Goal: Transaction & Acquisition: Purchase product/service

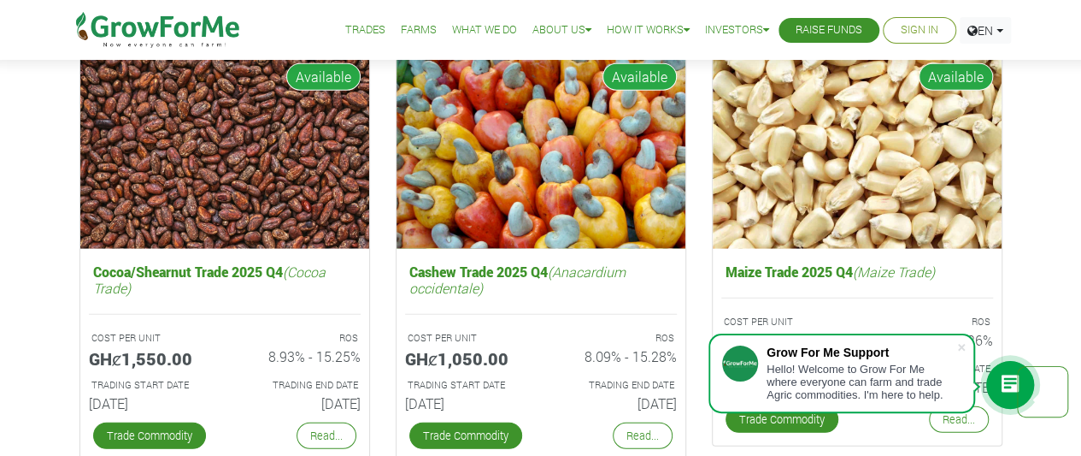
scroll to position [2293, 0]
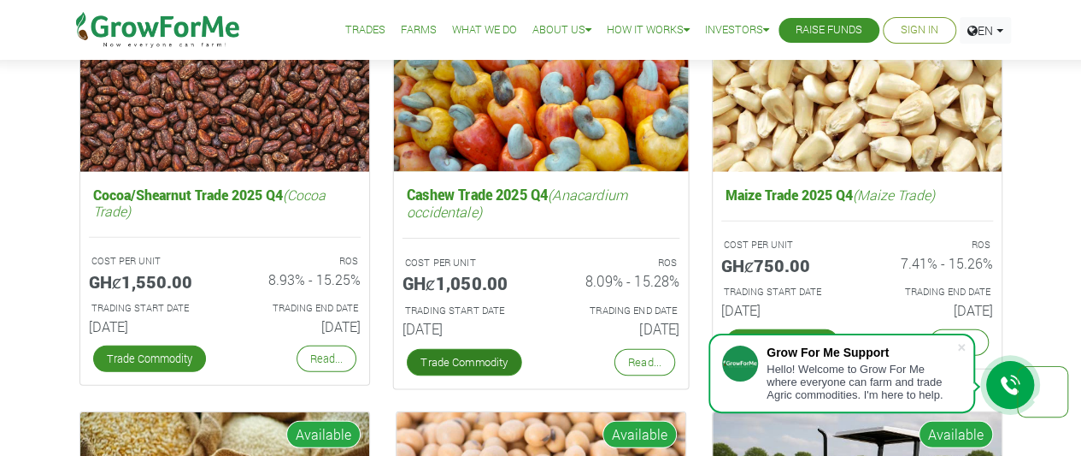
click at [463, 365] on link "Trade Commodity" at bounding box center [463, 362] width 115 height 27
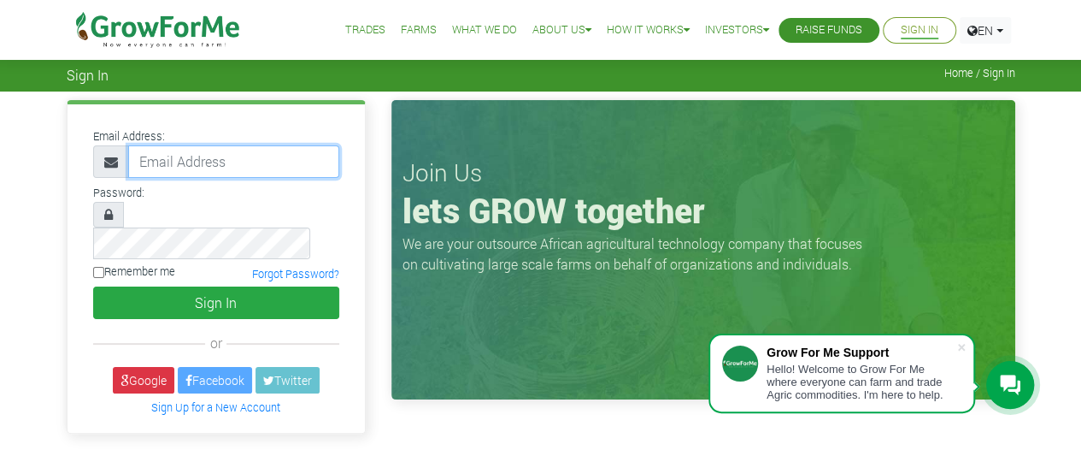
click at [219, 156] on input "email" at bounding box center [233, 161] width 211 height 32
type input "lindaadutwumwaa14@gmail.com"
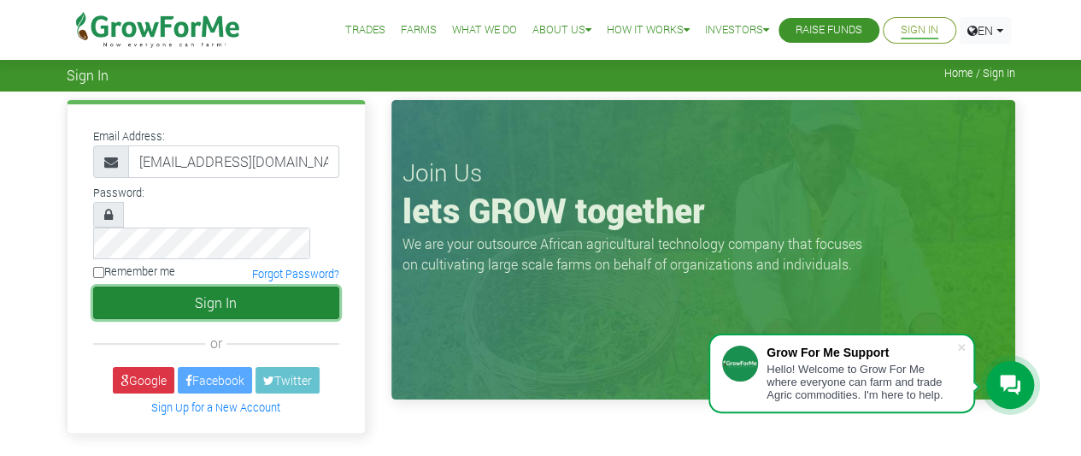
click at [203, 286] on button "Sign In" at bounding box center [216, 302] width 246 height 32
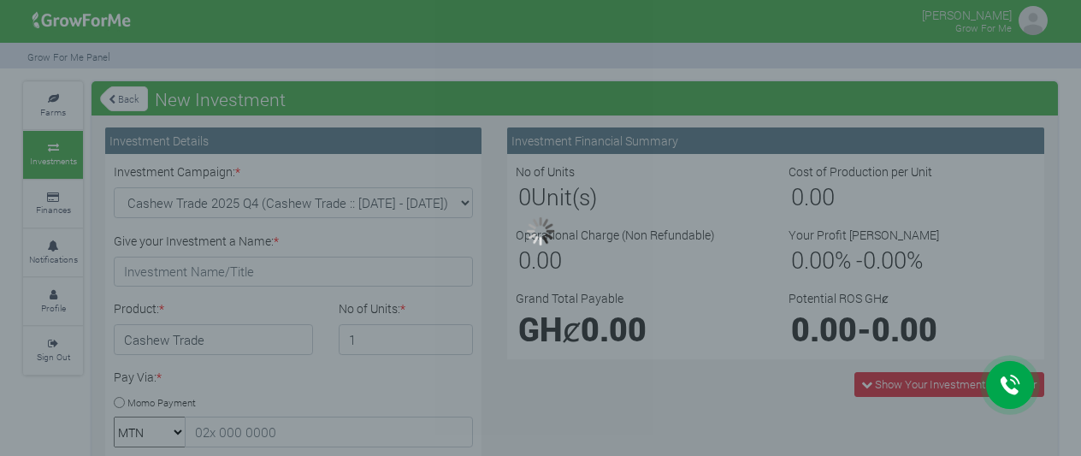
type input "1"
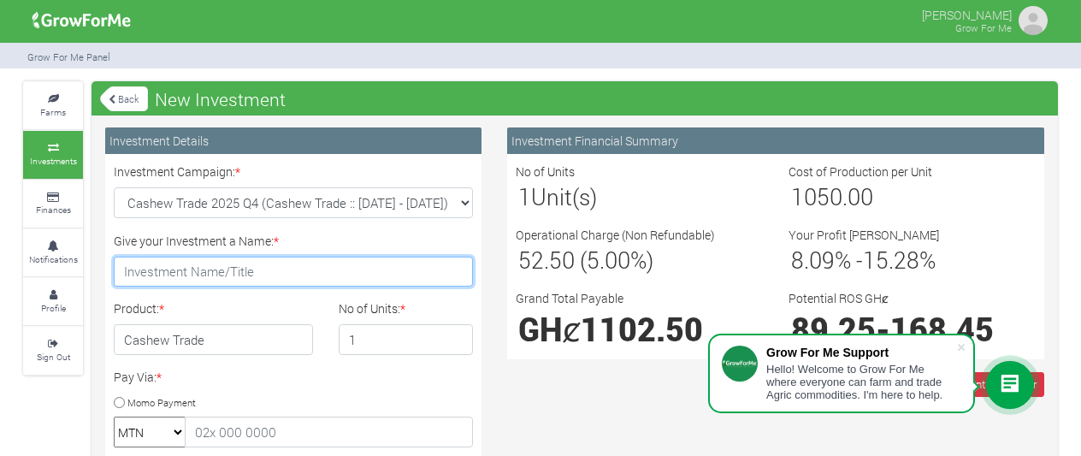
click at [202, 274] on input "Give your Investment a Name: *" at bounding box center [293, 271] width 359 height 31
type input "Ewuradwoa's Fund"
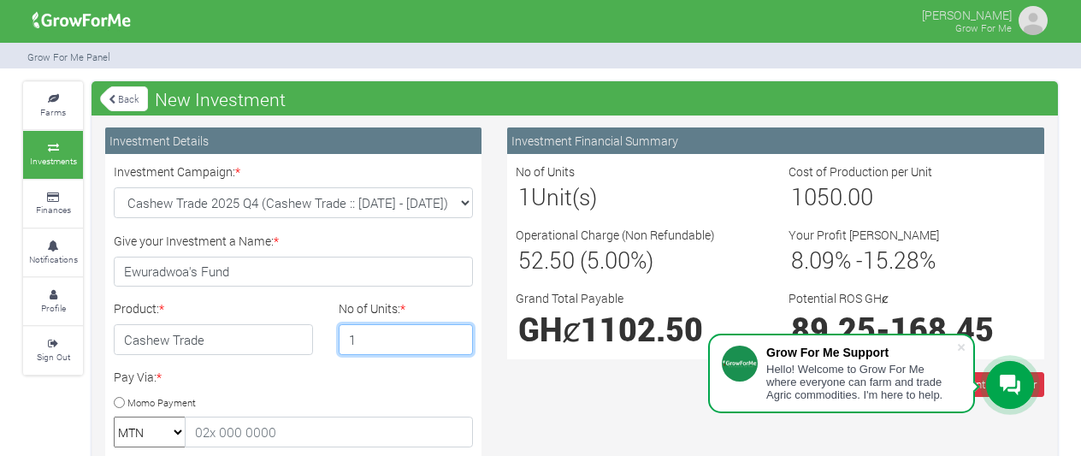
click at [371, 342] on input "1" at bounding box center [406, 339] width 135 height 31
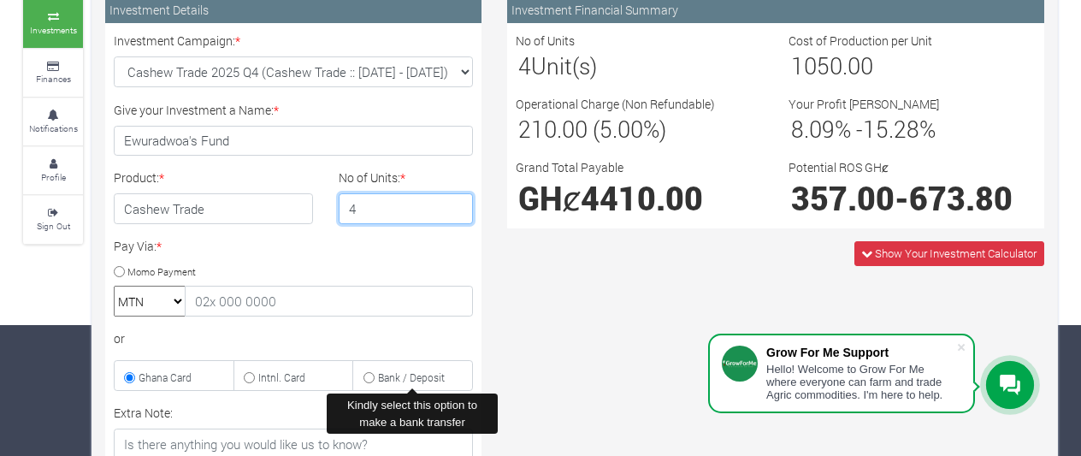
scroll to position [133, 0]
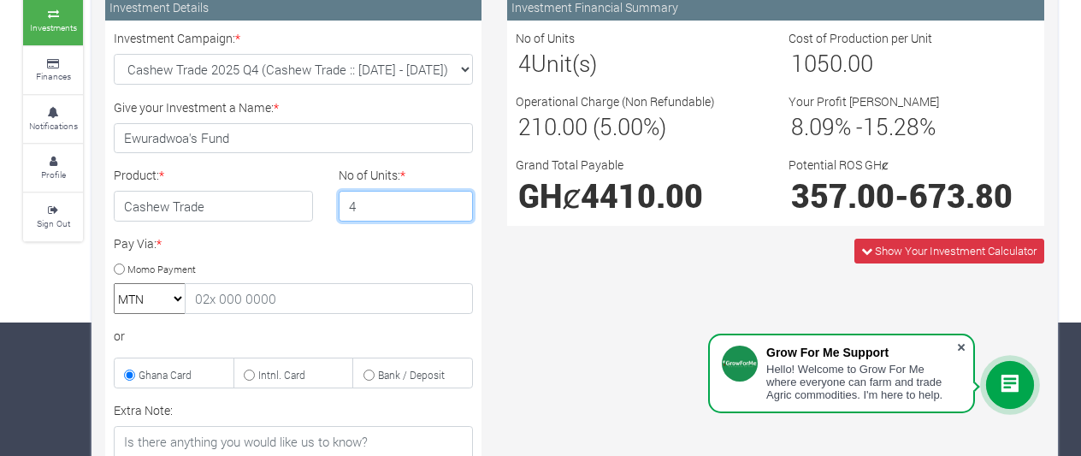
type input "4"
click at [961, 345] on span at bounding box center [960, 347] width 17 height 17
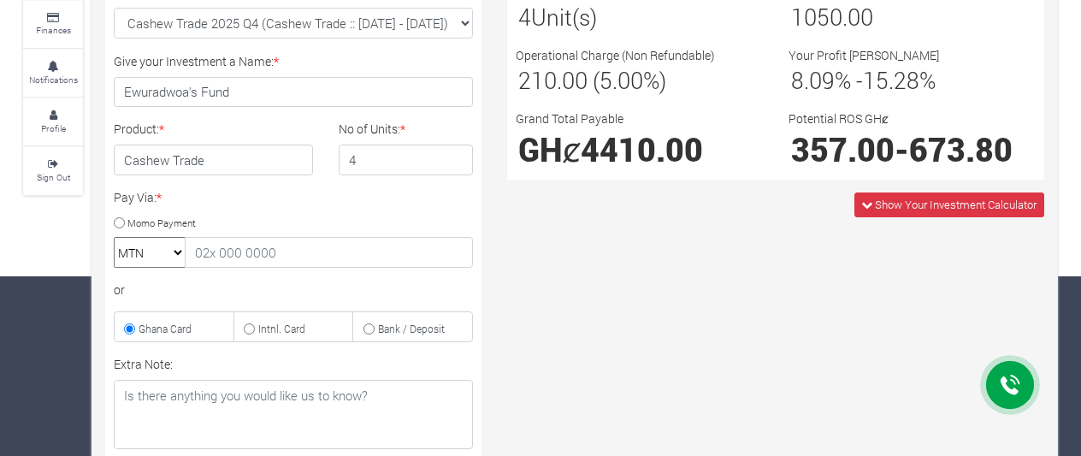
scroll to position [180, 0]
click at [122, 221] on input "Momo Payment" at bounding box center [119, 221] width 11 height 11
radio input "true"
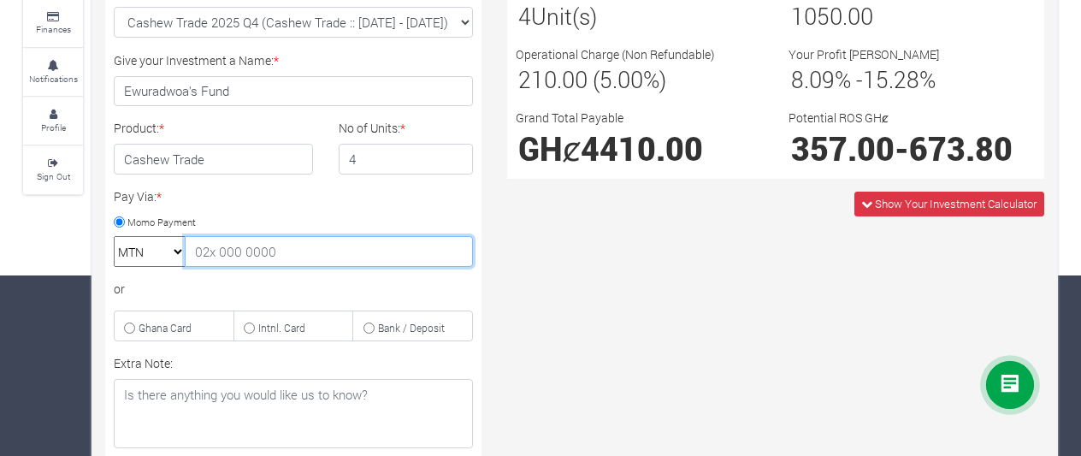
click at [200, 249] on input "text" at bounding box center [329, 251] width 288 height 31
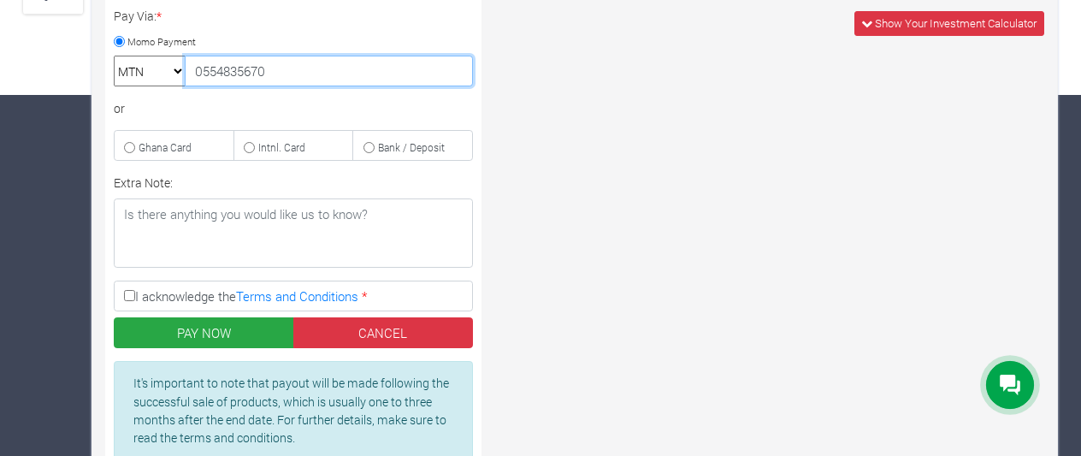
scroll to position [362, 0]
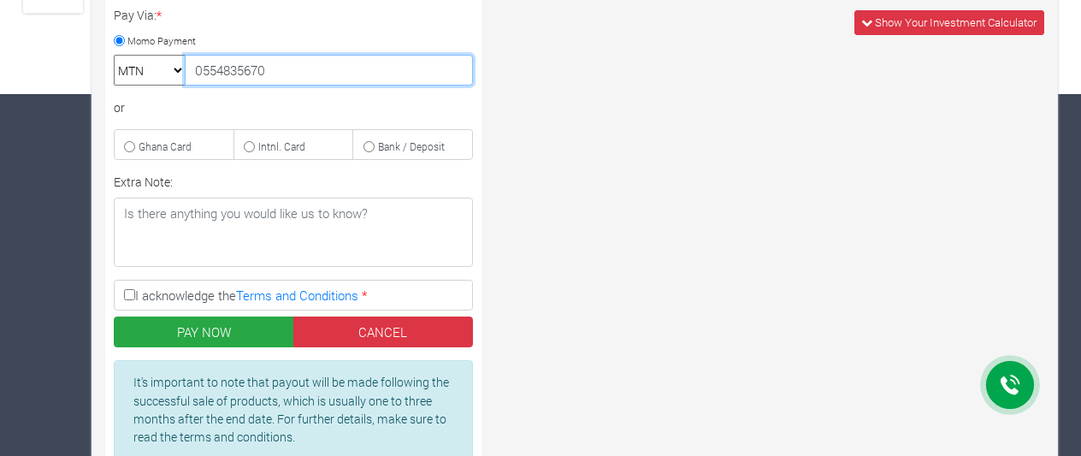
type input "0554835670"
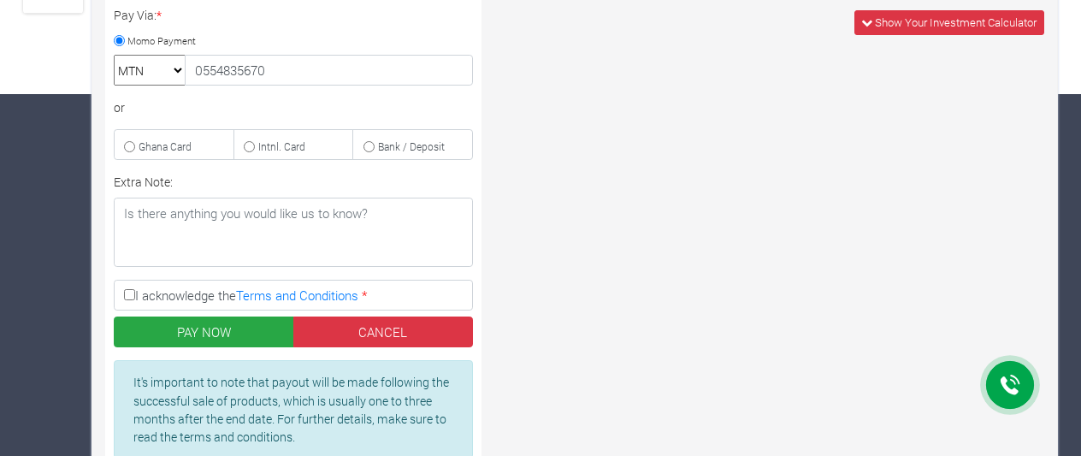
click at [127, 289] on input "I acknowledge the Terms and Conditions *" at bounding box center [129, 294] width 11 height 11
checkbox input "true"
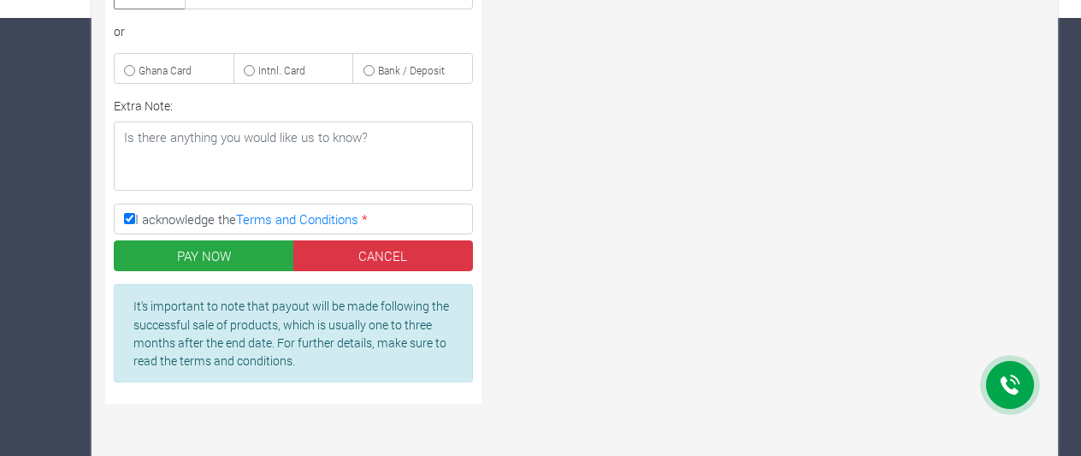
scroll to position [439, 0]
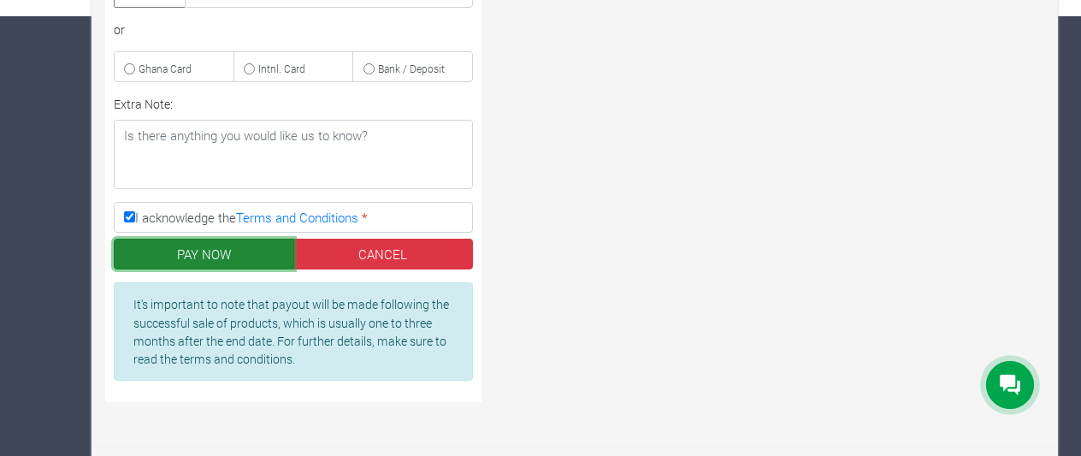
click at [213, 252] on button "PAY NOW" at bounding box center [204, 254] width 180 height 31
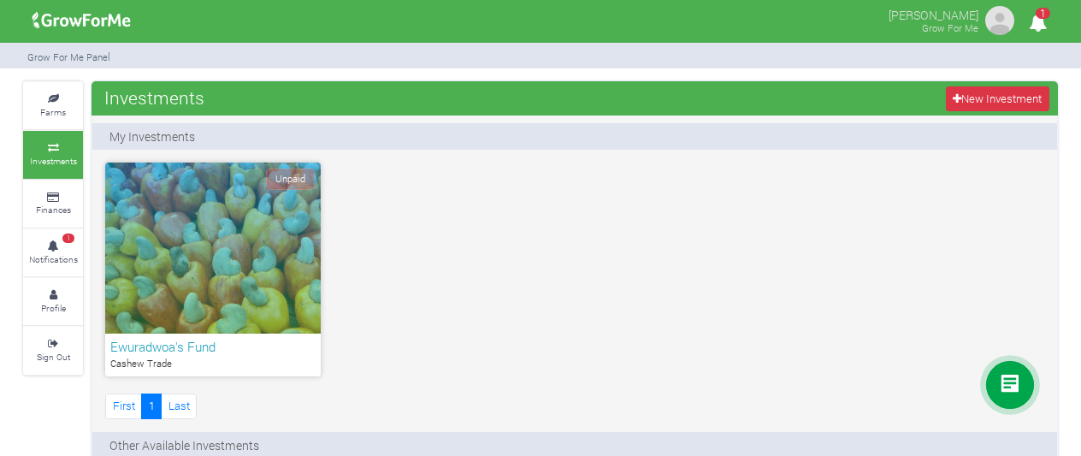
click at [287, 171] on span "Unpaid" at bounding box center [290, 178] width 49 height 21
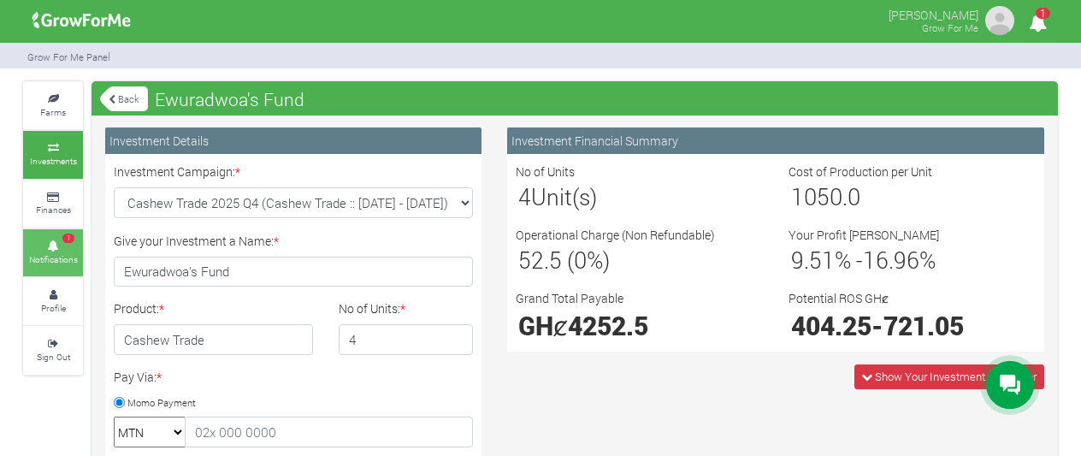
click at [53, 243] on icon at bounding box center [52, 246] width 51 height 9
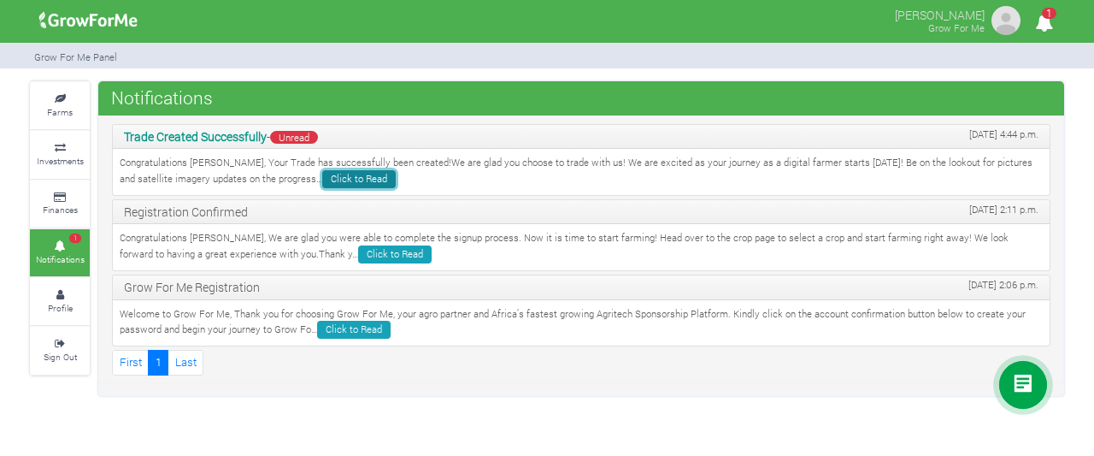
click at [322, 174] on link "Click to Read" at bounding box center [359, 179] width 74 height 18
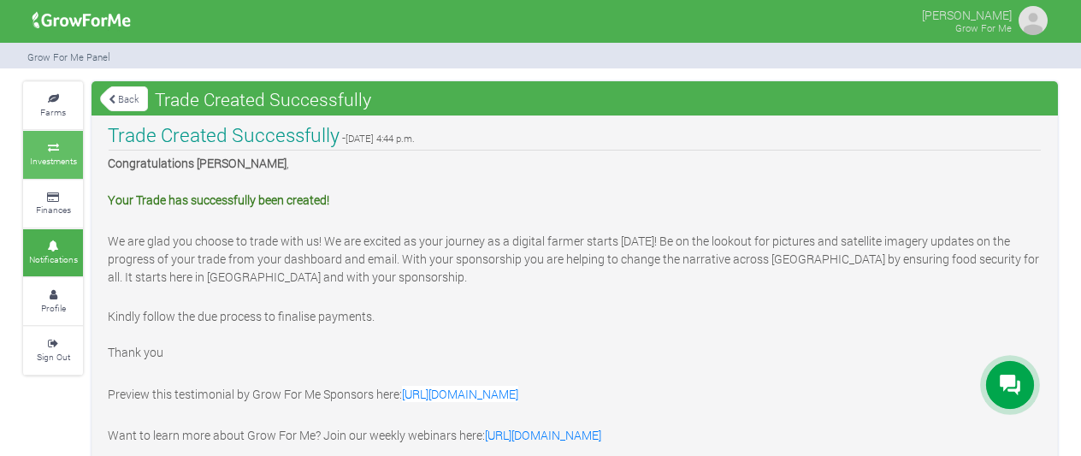
click at [56, 148] on icon at bounding box center [52, 148] width 51 height 9
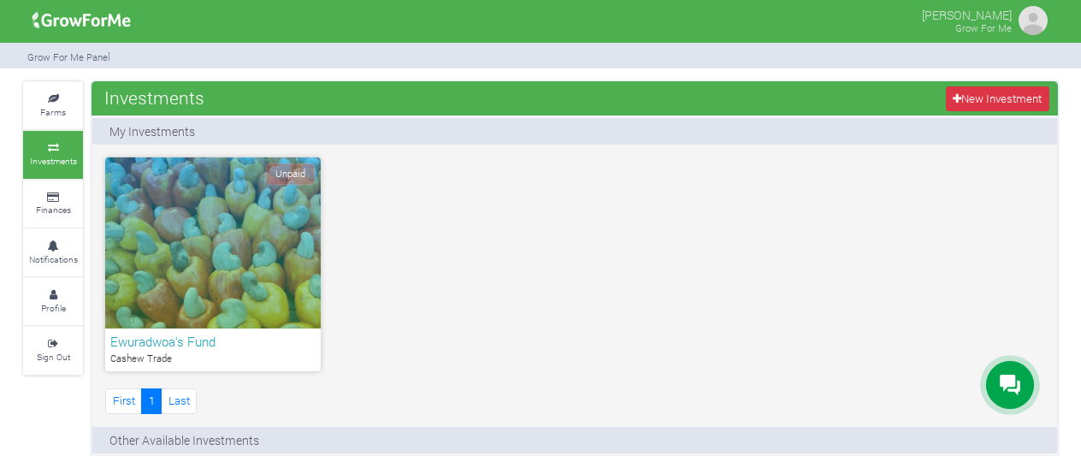
click at [234, 215] on div "Unpaid" at bounding box center [212, 242] width 215 height 171
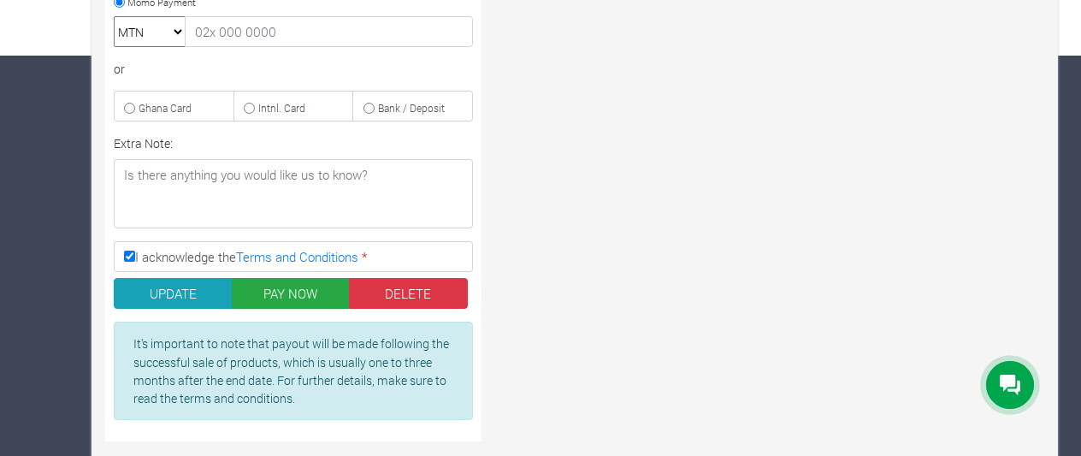
scroll to position [418, 0]
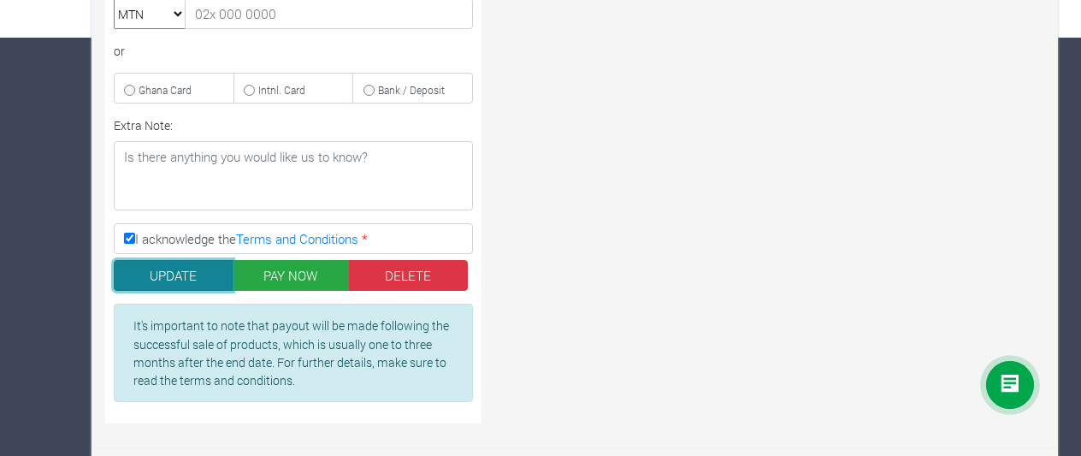
click at [168, 262] on button "UPDATE" at bounding box center [173, 275] width 119 height 31
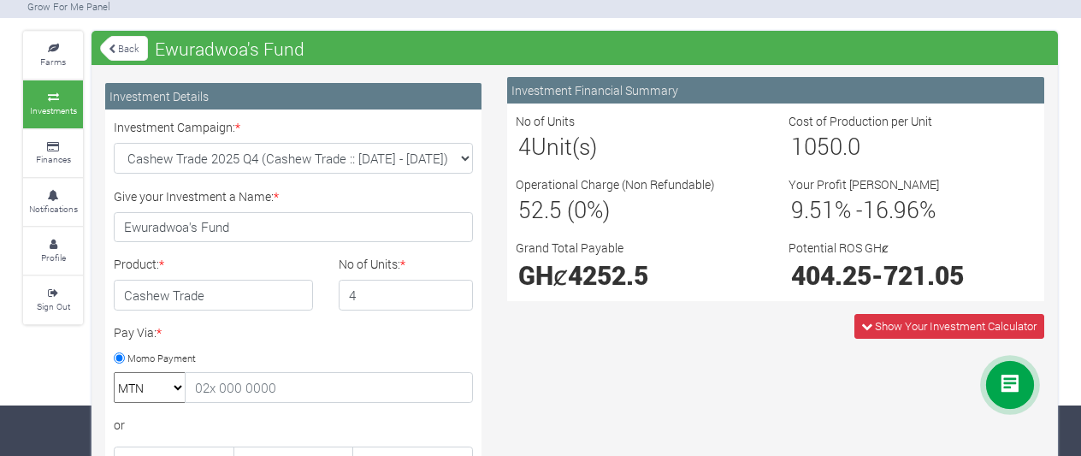
scroll to position [54, 0]
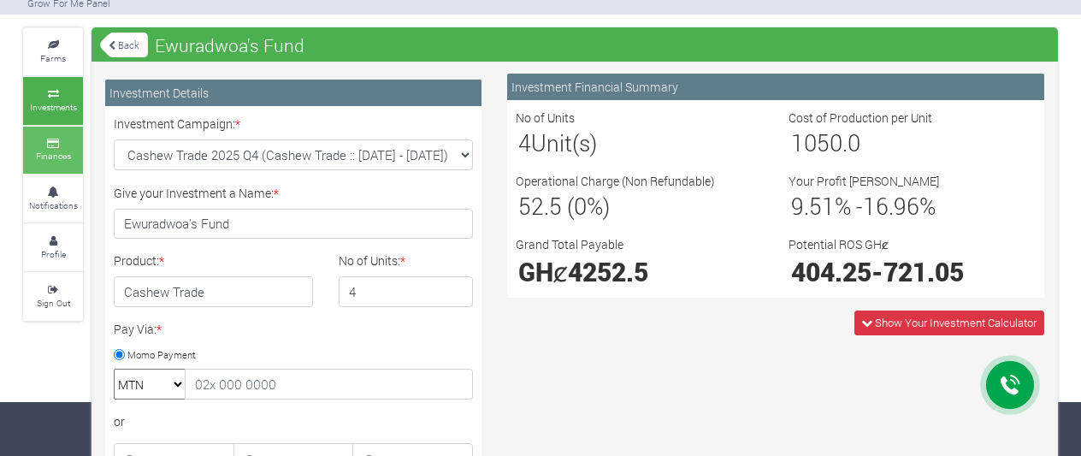
click at [62, 143] on icon at bounding box center [52, 143] width 51 height 9
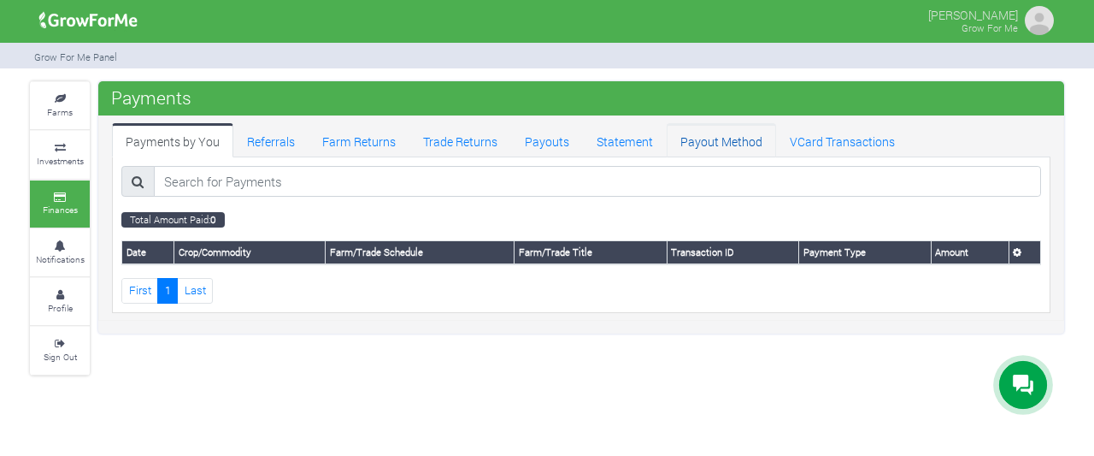
click at [709, 146] on link "Payout Method" at bounding box center [721, 140] width 109 height 34
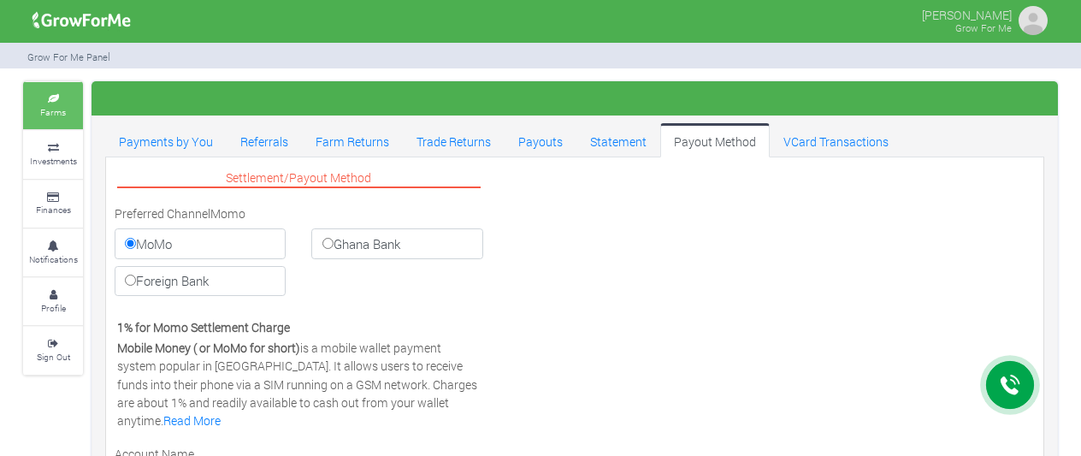
click at [52, 112] on small "Farms" at bounding box center [53, 112] width 26 height 12
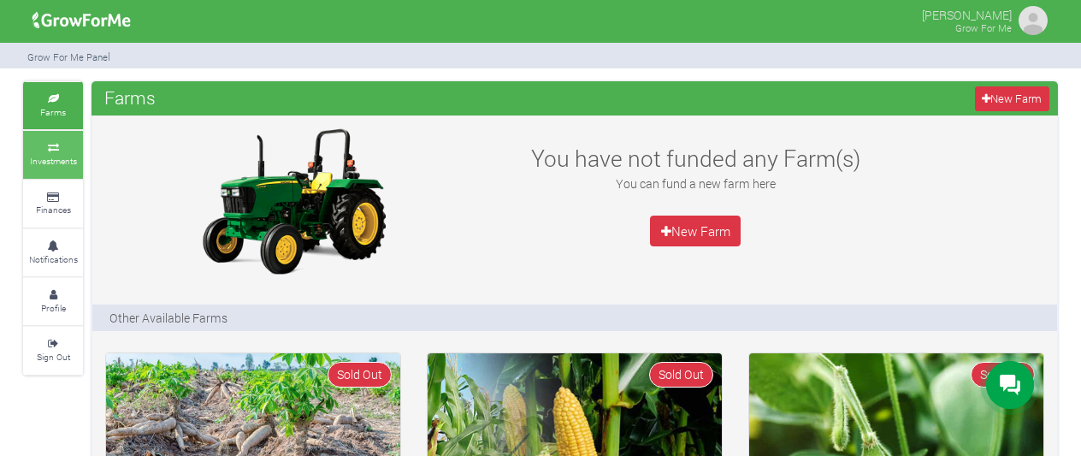
click at [43, 161] on small "Investments" at bounding box center [53, 161] width 47 height 12
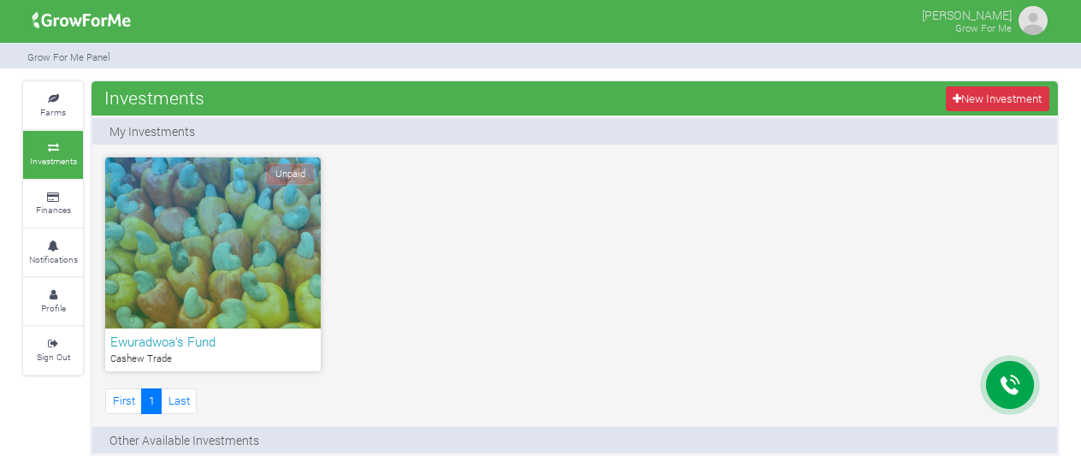
click at [287, 175] on span "Unpaid" at bounding box center [290, 173] width 49 height 21
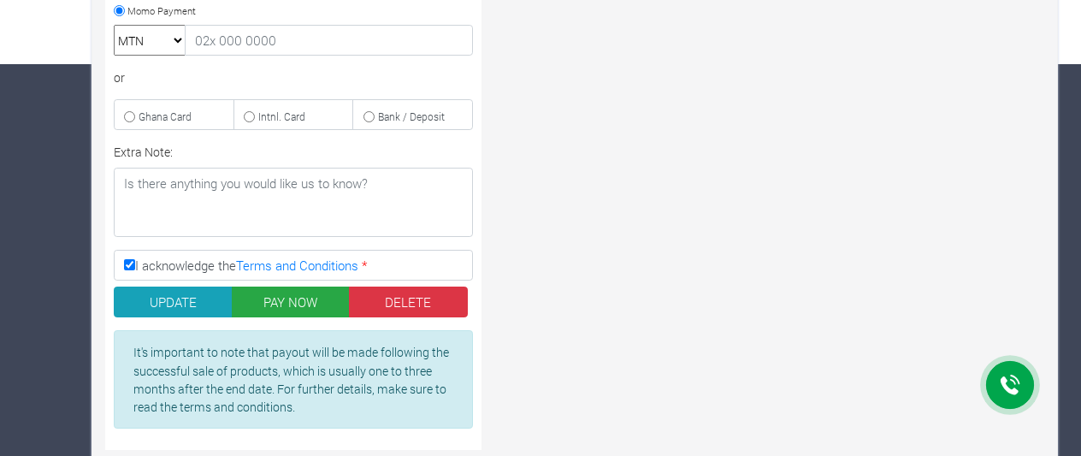
scroll to position [418, 0]
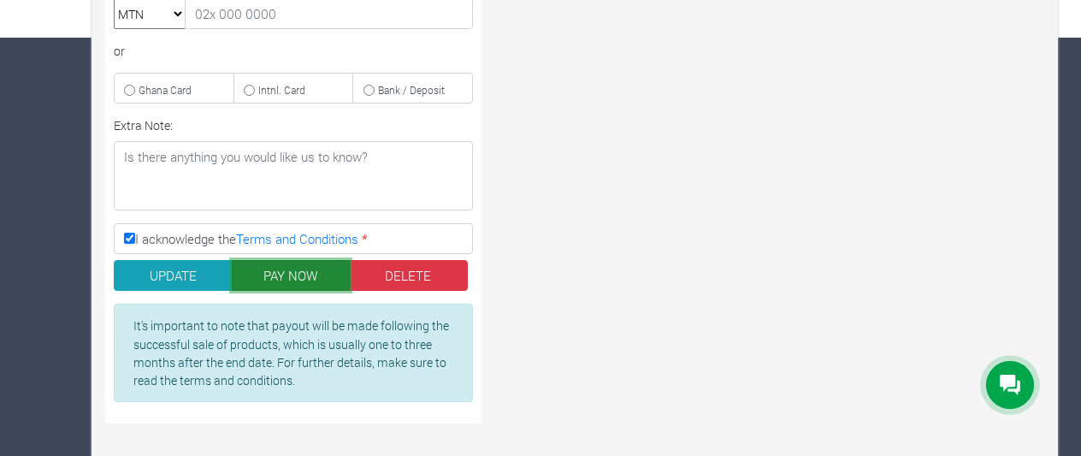
click at [305, 273] on button "PAY NOW" at bounding box center [291, 275] width 119 height 31
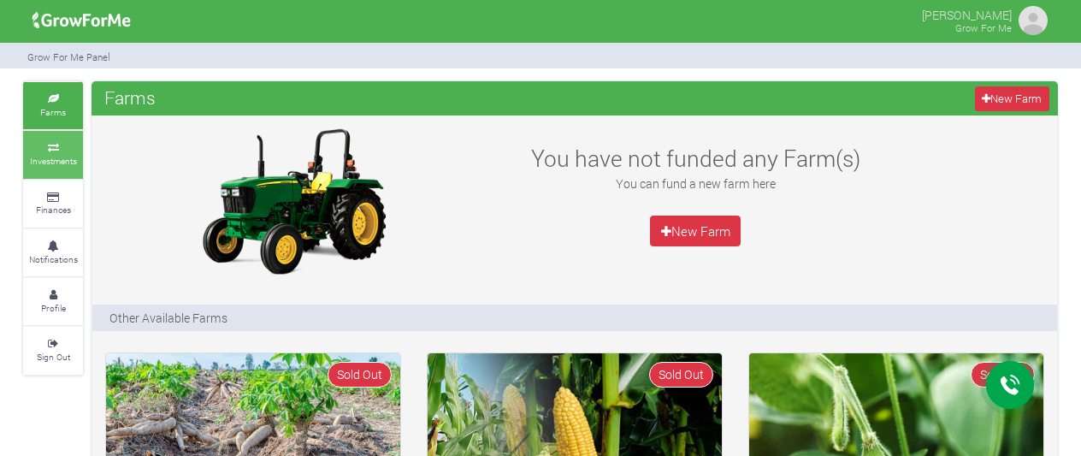
click at [43, 148] on icon at bounding box center [52, 148] width 51 height 9
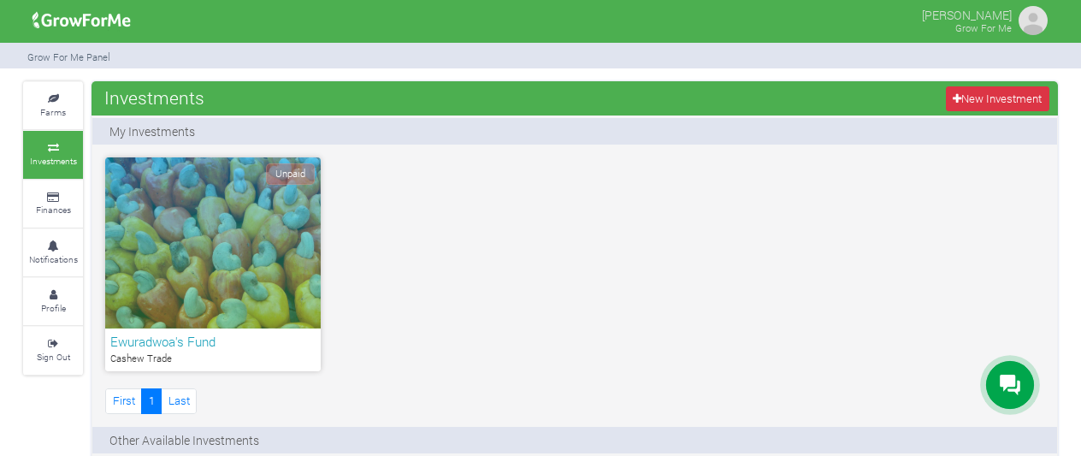
click at [296, 168] on span "Unpaid" at bounding box center [290, 173] width 49 height 21
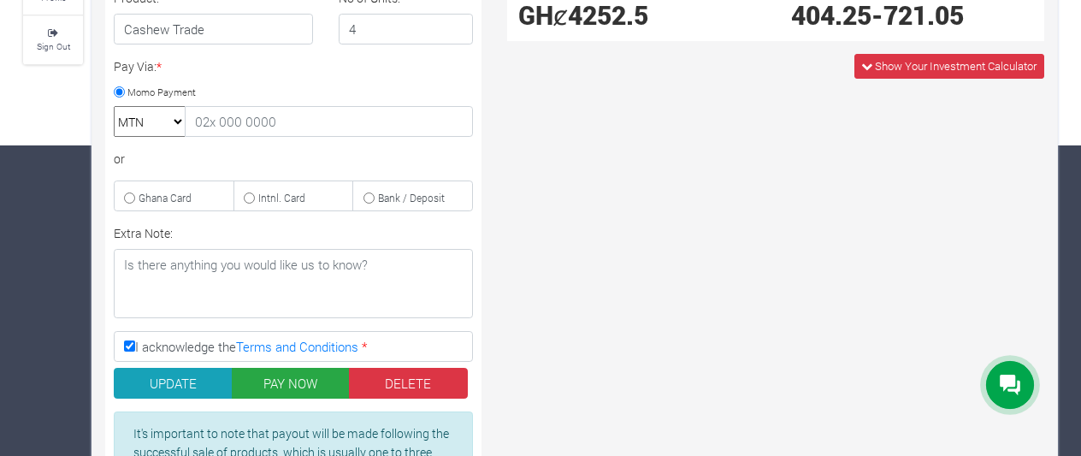
scroll to position [418, 0]
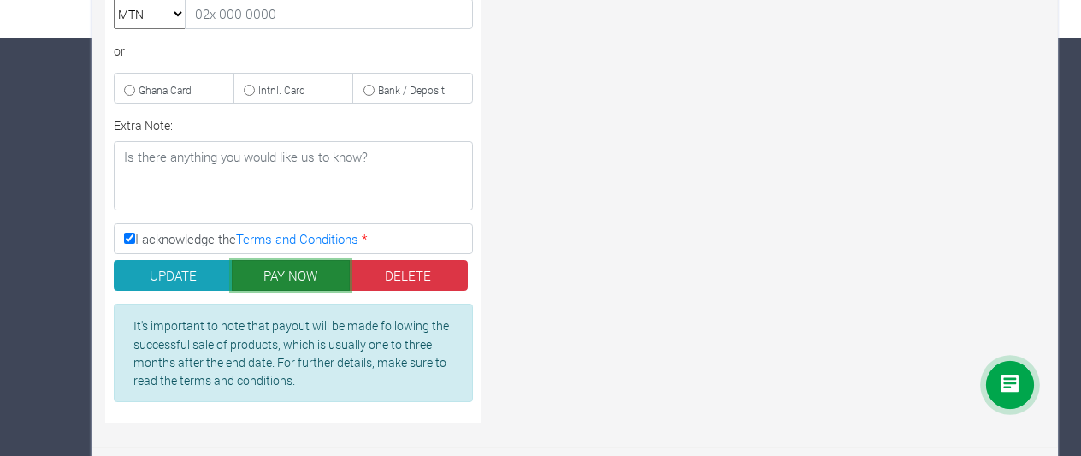
click at [290, 274] on button "PAY NOW" at bounding box center [291, 275] width 119 height 31
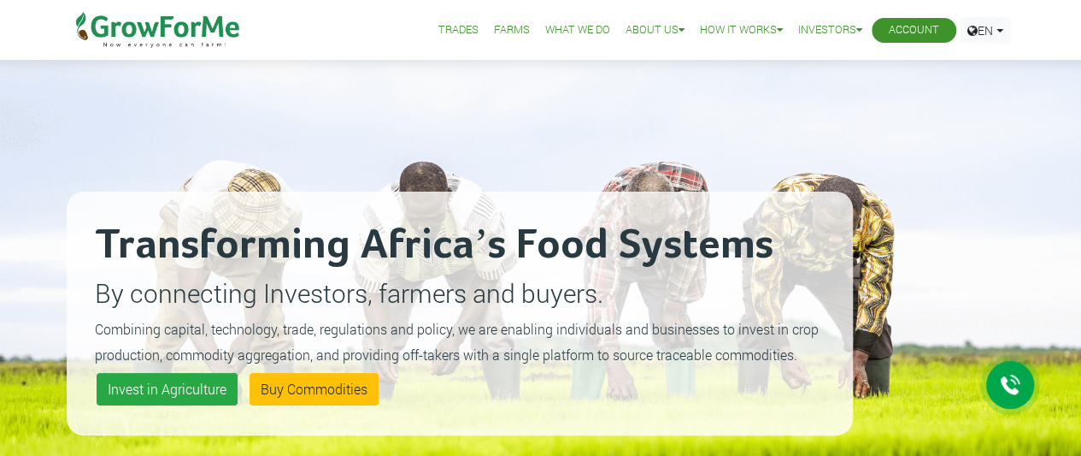
click at [927, 28] on link "Account" at bounding box center [914, 30] width 50 height 18
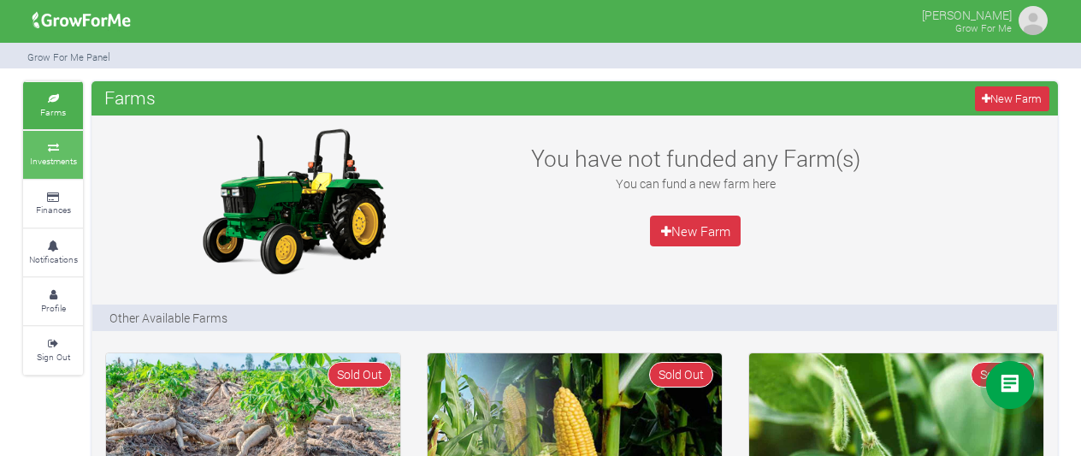
click at [57, 155] on small "Investments" at bounding box center [53, 161] width 47 height 12
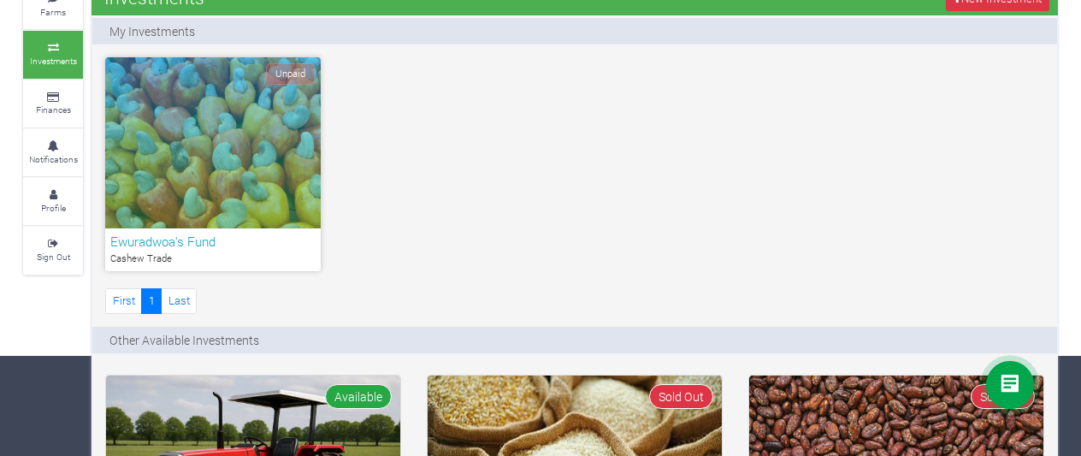
scroll to position [101, 0]
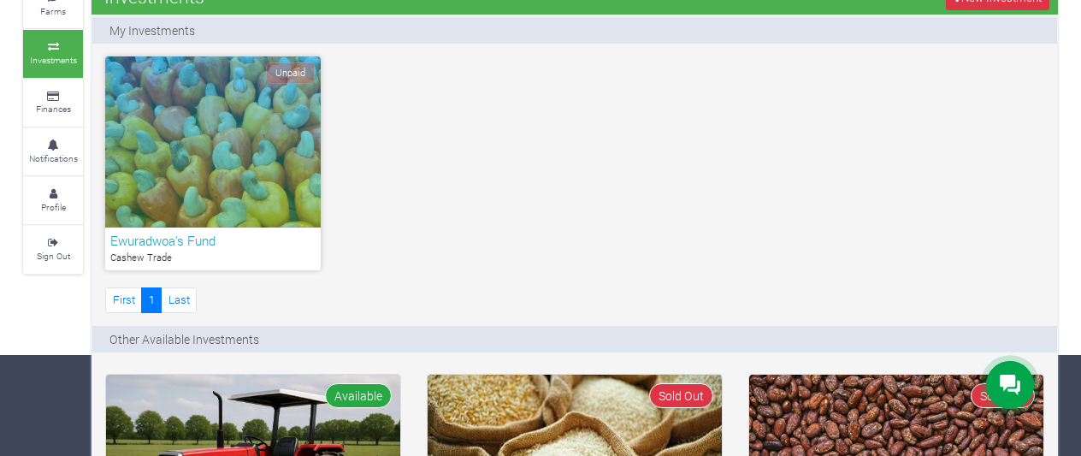
click at [245, 140] on div "Unpaid" at bounding box center [212, 141] width 215 height 171
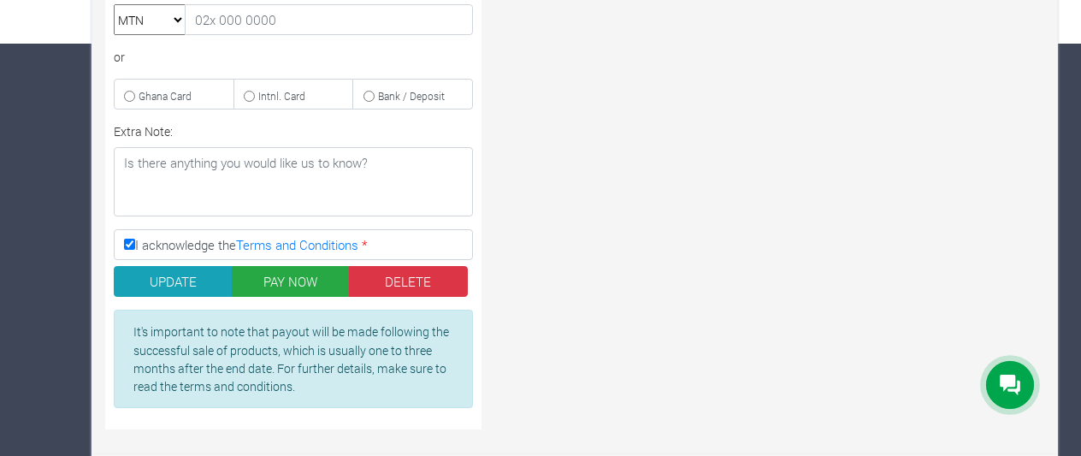
scroll to position [418, 0]
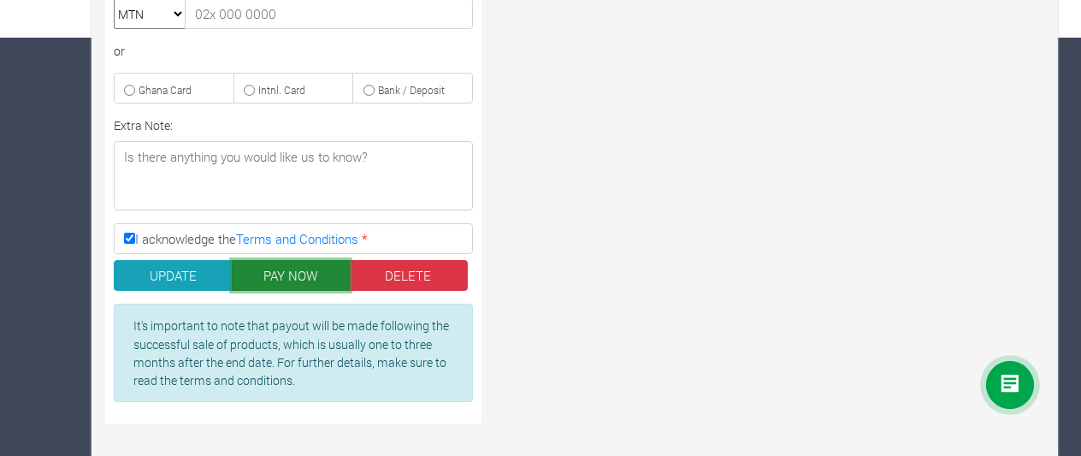
click at [303, 260] on button "PAY NOW" at bounding box center [291, 275] width 119 height 31
